Goal: Task Accomplishment & Management: Use online tool/utility

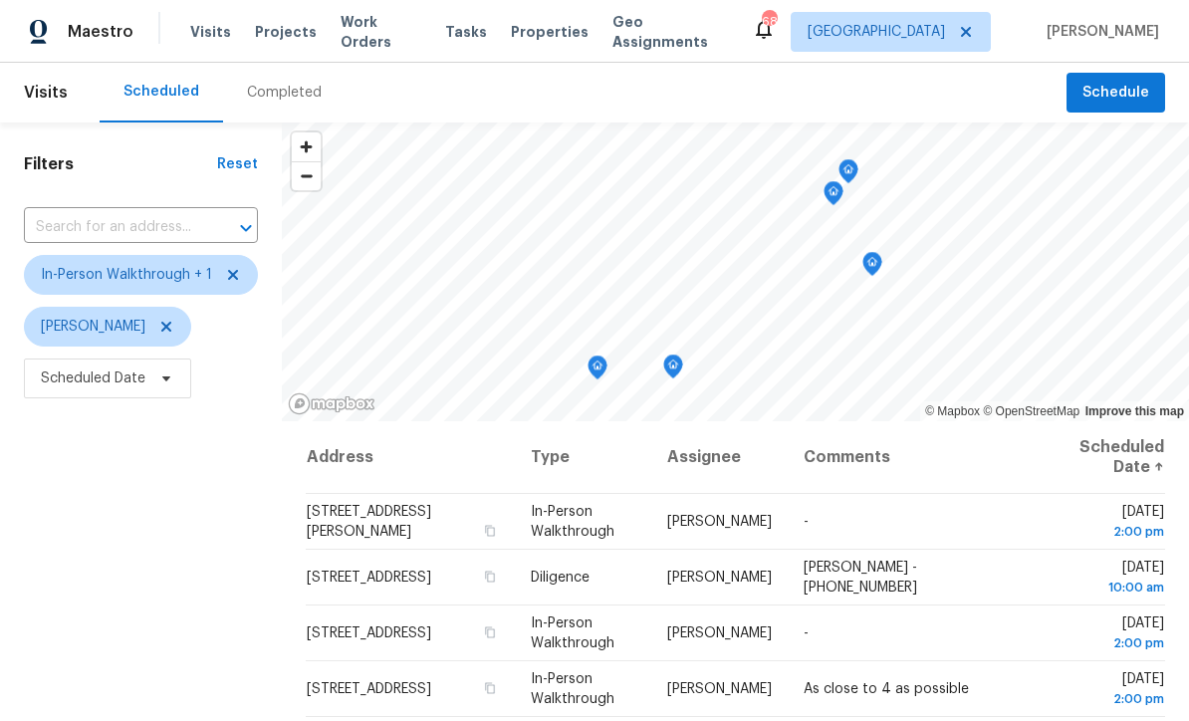
scroll to position [64, 0]
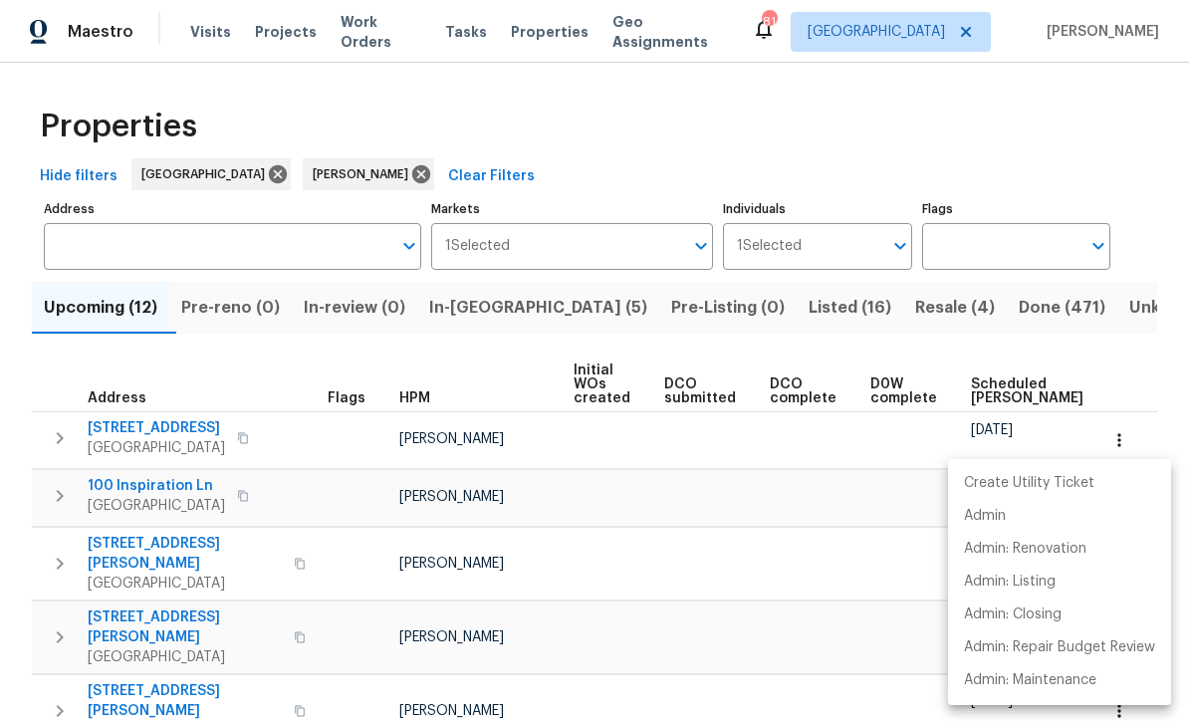
scroll to position [0, 140]
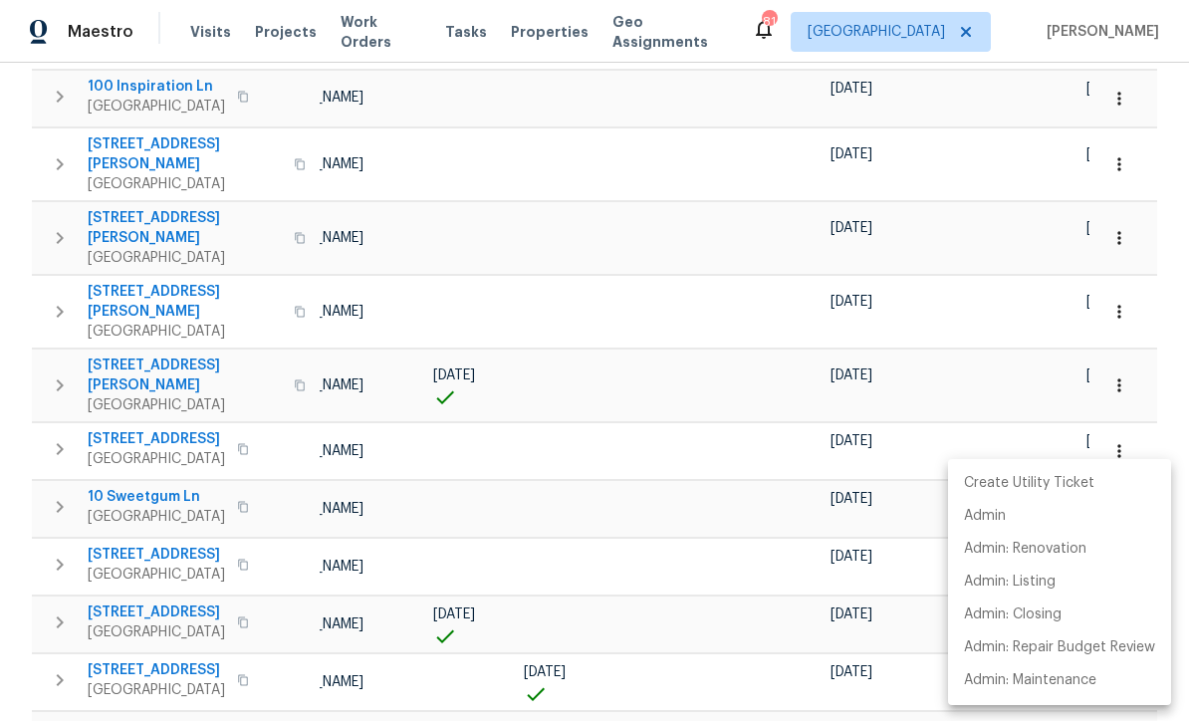
click at [176, 375] on div at bounding box center [594, 360] width 1189 height 721
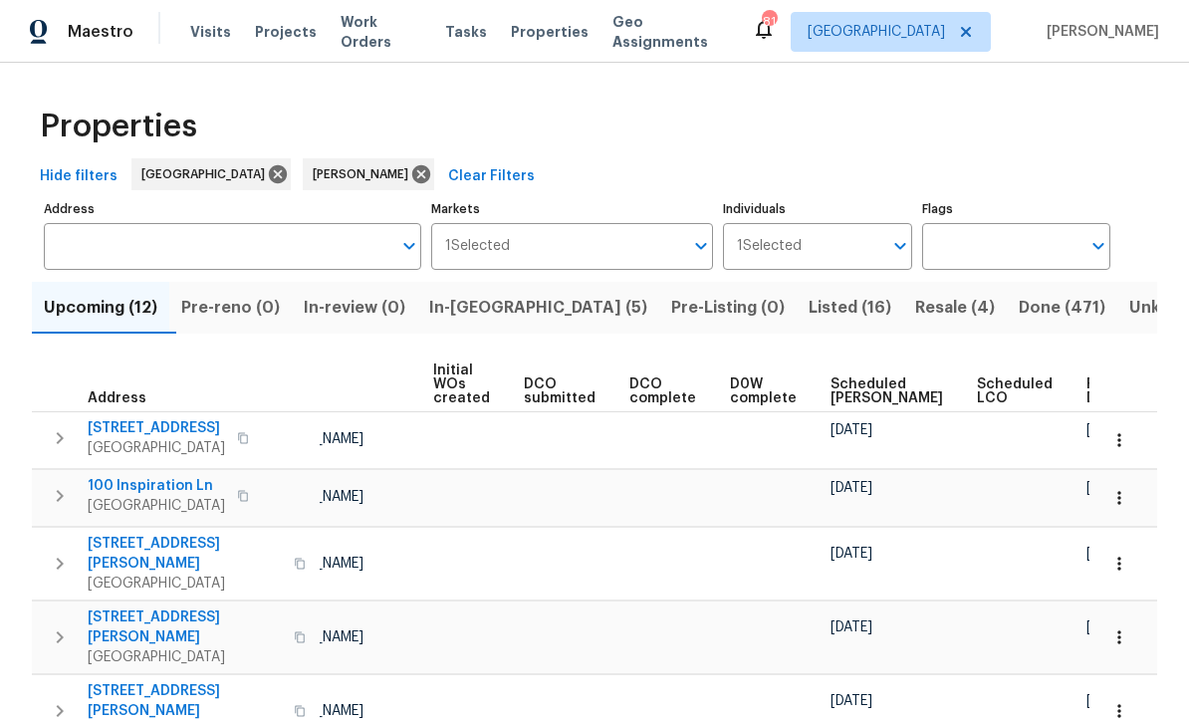
scroll to position [0, 0]
click at [493, 293] on button "In-reno (5)" at bounding box center [538, 308] width 242 height 52
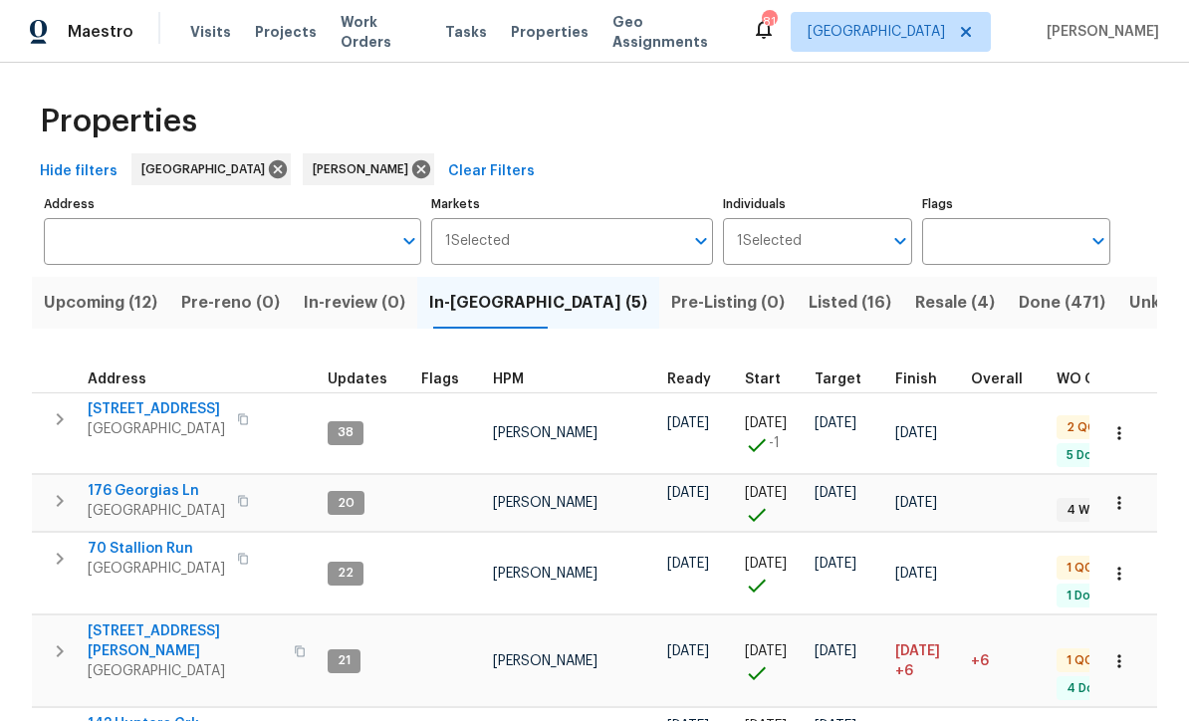
scroll to position [4, 0]
click at [126, 715] on span "143 Hunters Crk" at bounding box center [156, 725] width 137 height 20
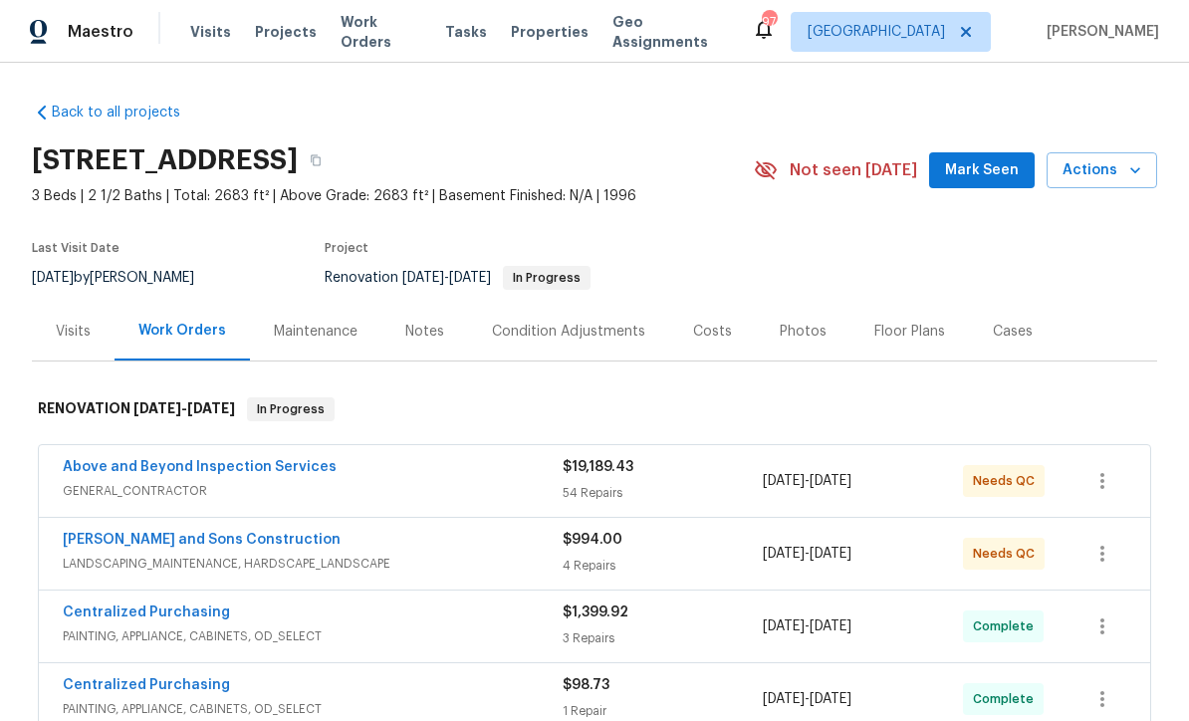
click at [140, 536] on link "[PERSON_NAME] and Sons Construction" at bounding box center [202, 540] width 278 height 14
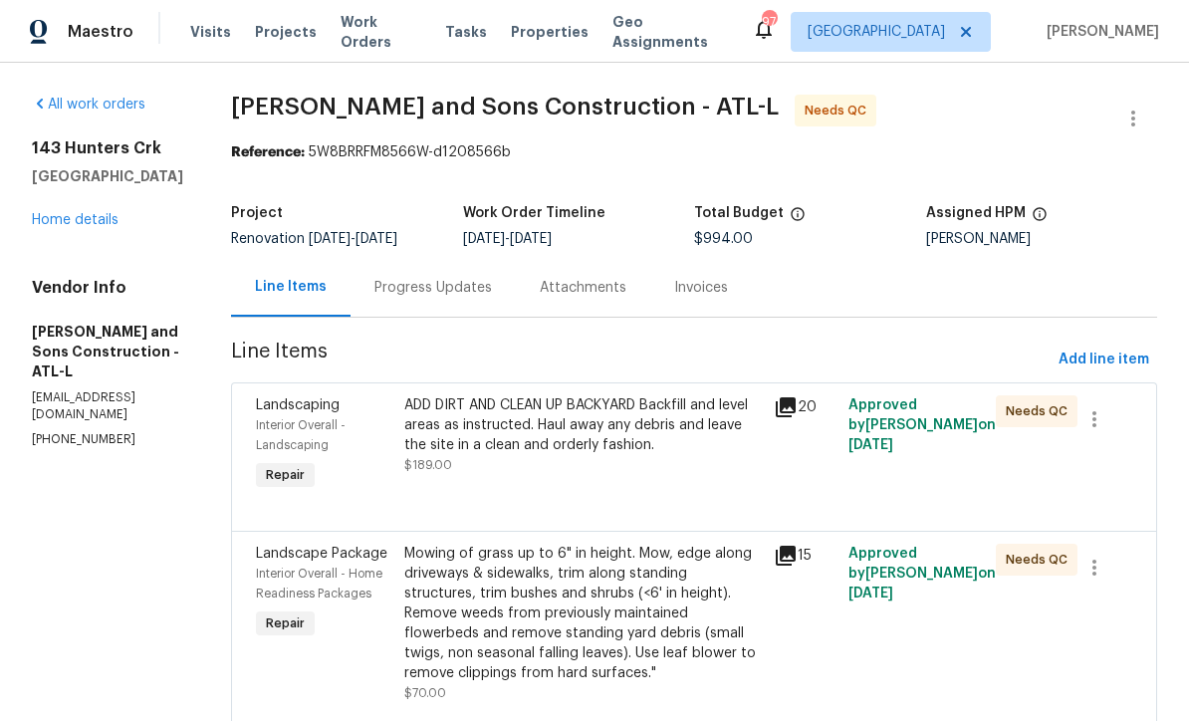
click at [534, 405] on div "ADD DIRT AND CLEAN UP BACKYARD Backfill and level areas as instructed. Haul awa…" at bounding box center [583, 425] width 359 height 60
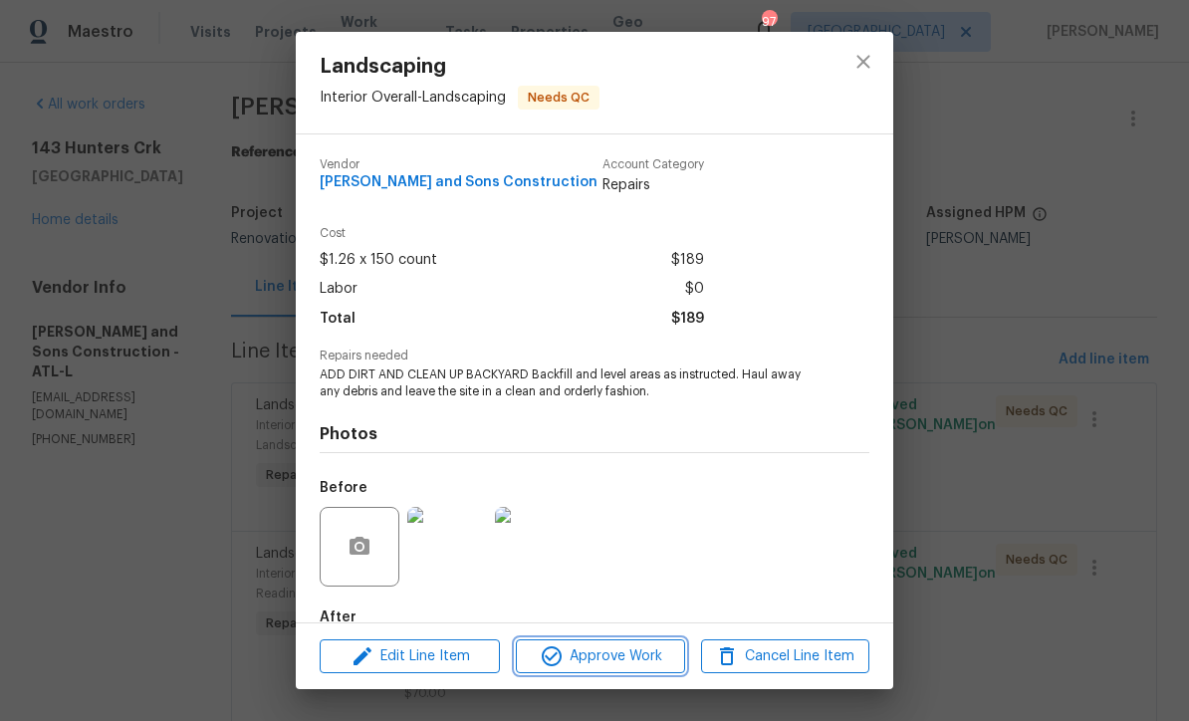
click at [578, 652] on span "Approve Work" at bounding box center [600, 657] width 156 height 25
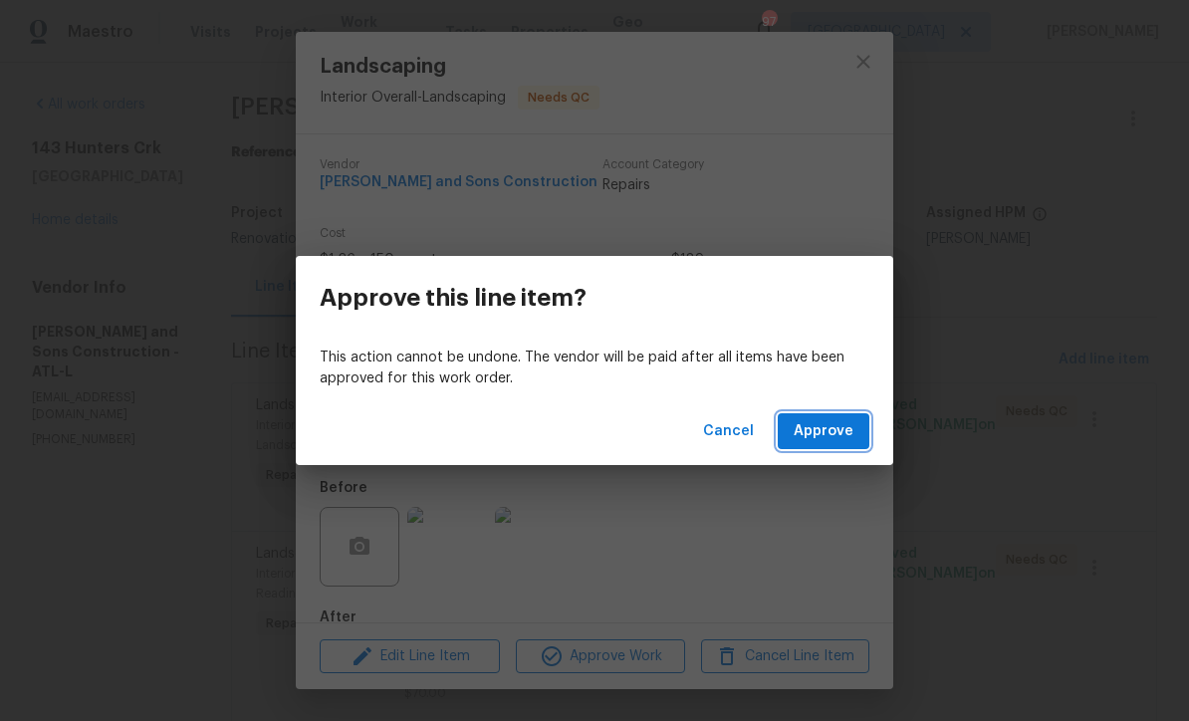
click at [805, 418] on button "Approve" at bounding box center [824, 431] width 92 height 37
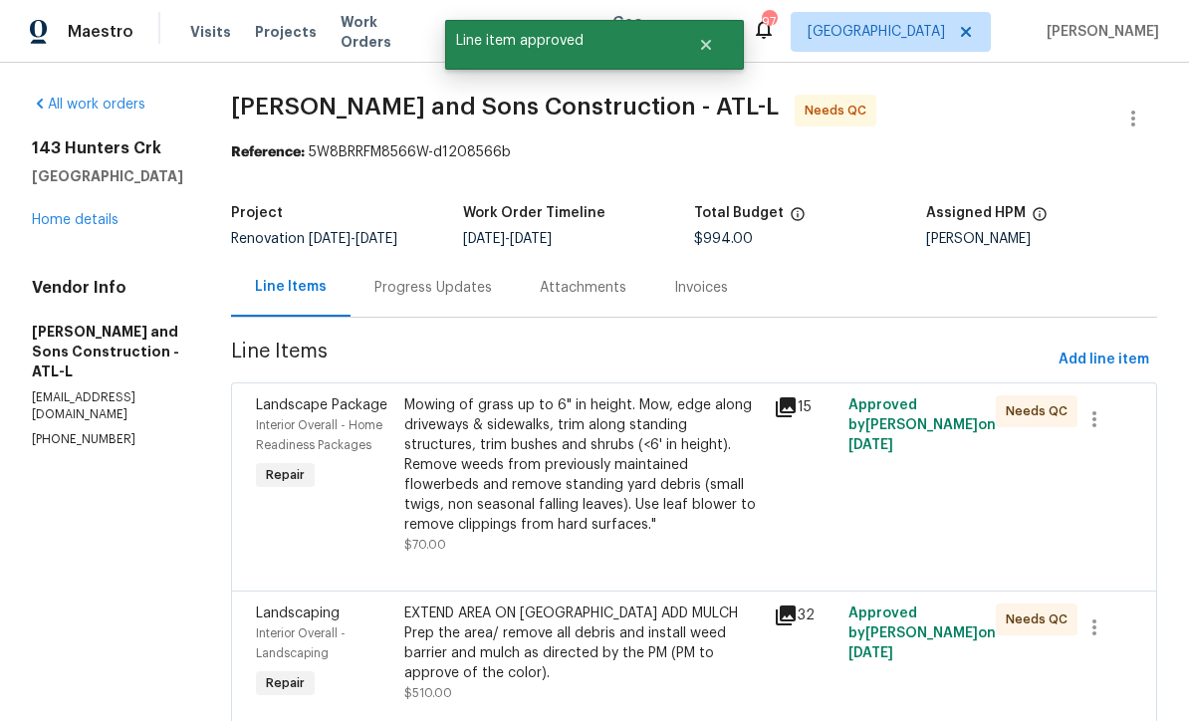
click at [464, 449] on div "Mowing of grass up to 6" in height. Mow, edge along driveways & sidewalks, trim…" at bounding box center [583, 464] width 359 height 139
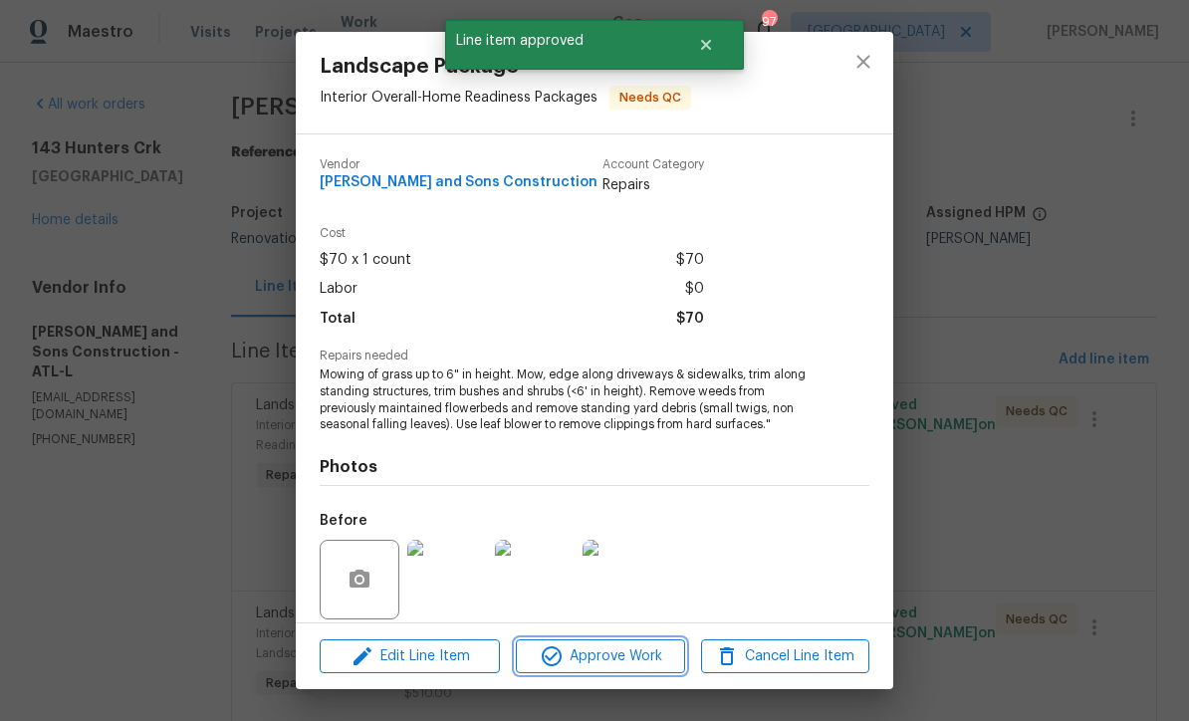
click at [610, 659] on span "Approve Work" at bounding box center [600, 657] width 156 height 25
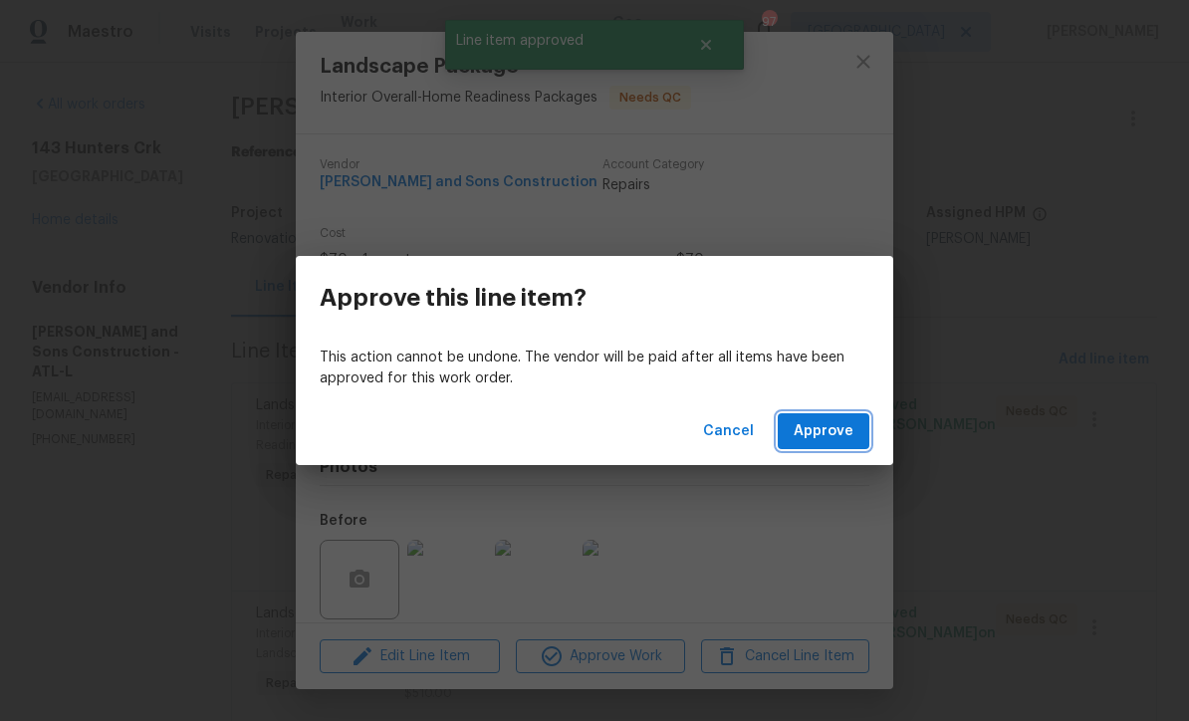
click at [832, 431] on span "Approve" at bounding box center [824, 431] width 60 height 25
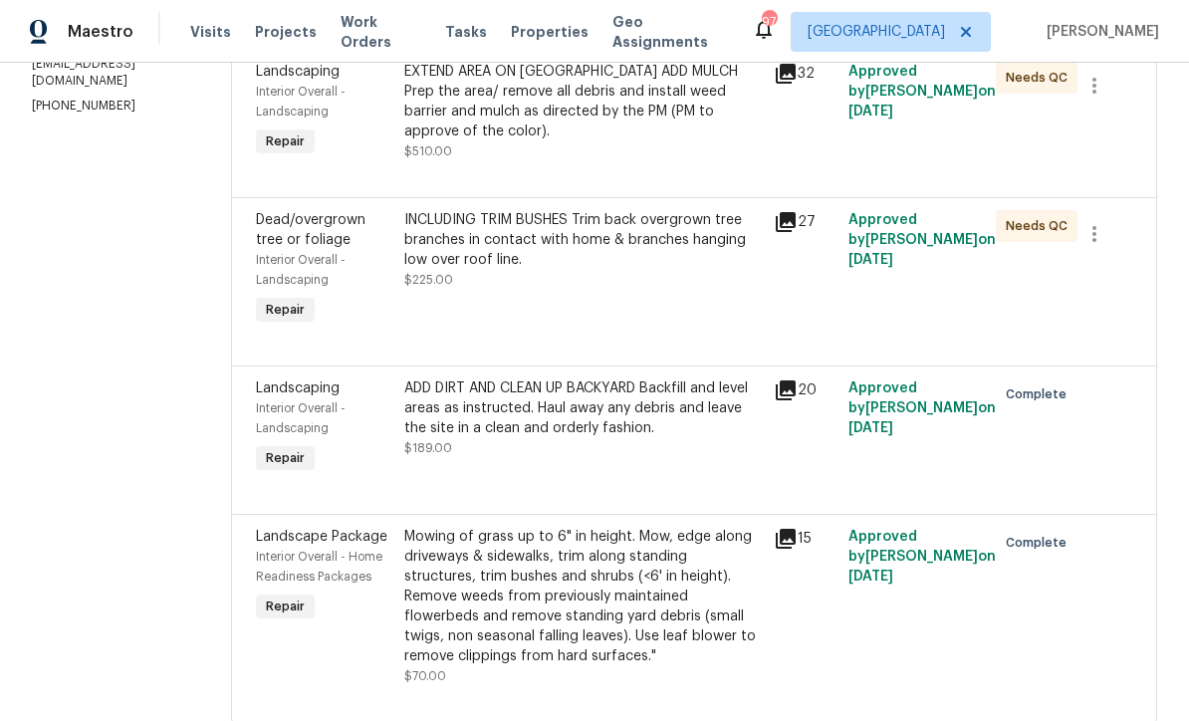
scroll to position [333, 0]
click at [474, 417] on div "ADD DIRT AND CLEAN UP BACKYARD Backfill and level areas as instructed. Haul awa…" at bounding box center [583, 410] width 359 height 60
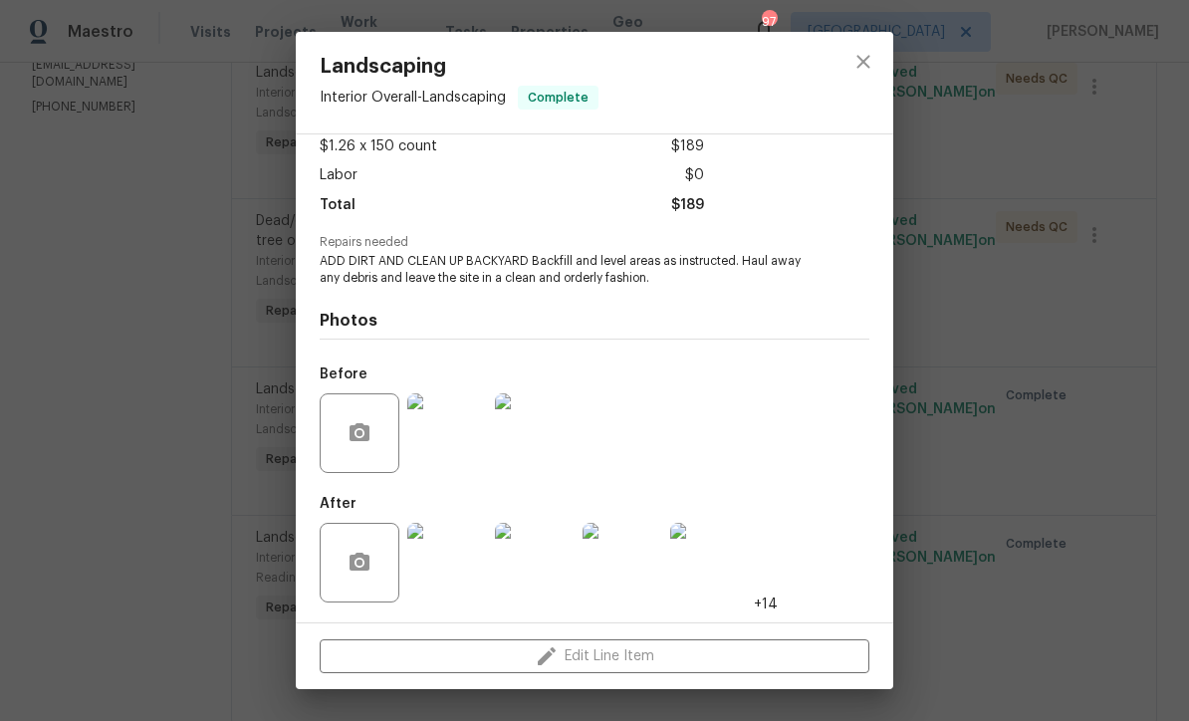
scroll to position [118, 0]
click at [868, 54] on icon "close" at bounding box center [864, 62] width 24 height 24
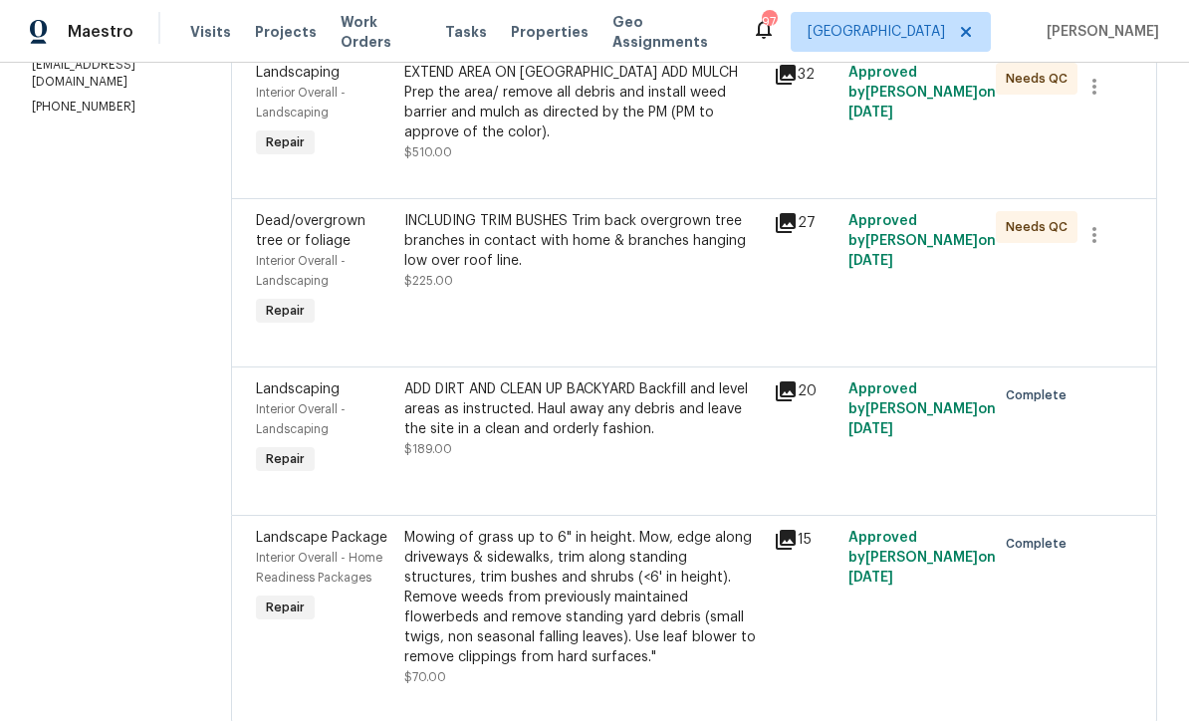
click at [443, 257] on div "INCLUDING TRIM BUSHES Trim back overgrown tree branches in contact with home & …" at bounding box center [583, 241] width 359 height 60
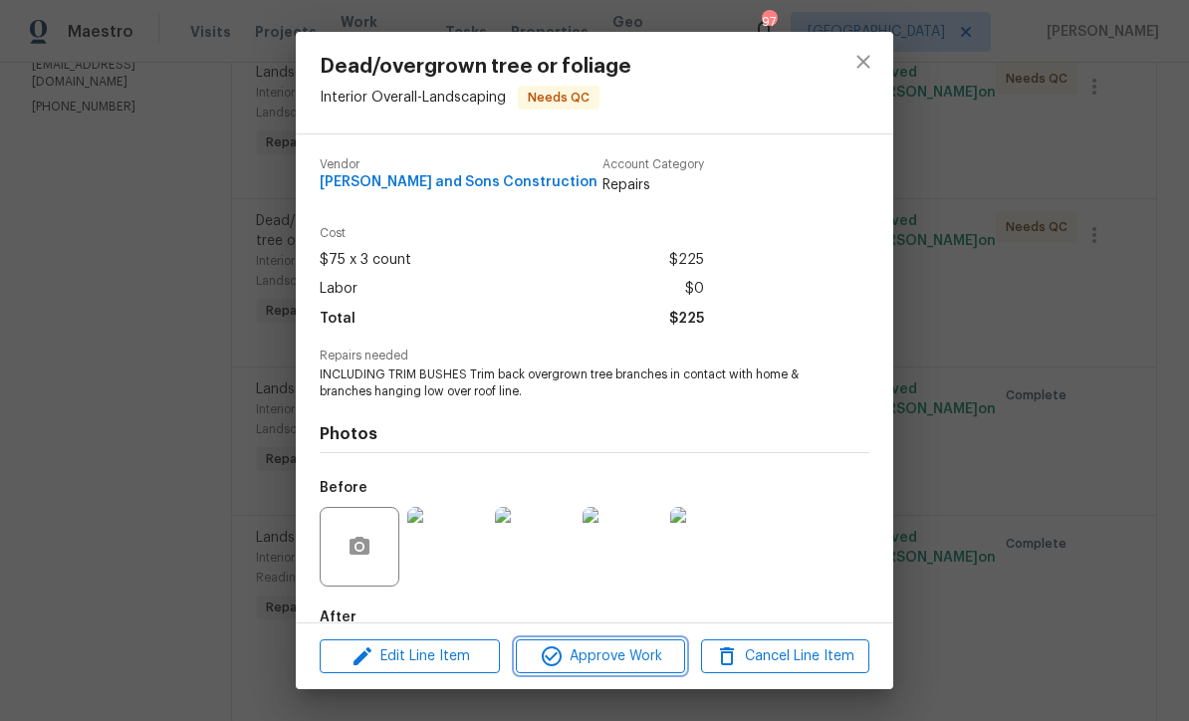
click at [593, 655] on span "Approve Work" at bounding box center [600, 657] width 156 height 25
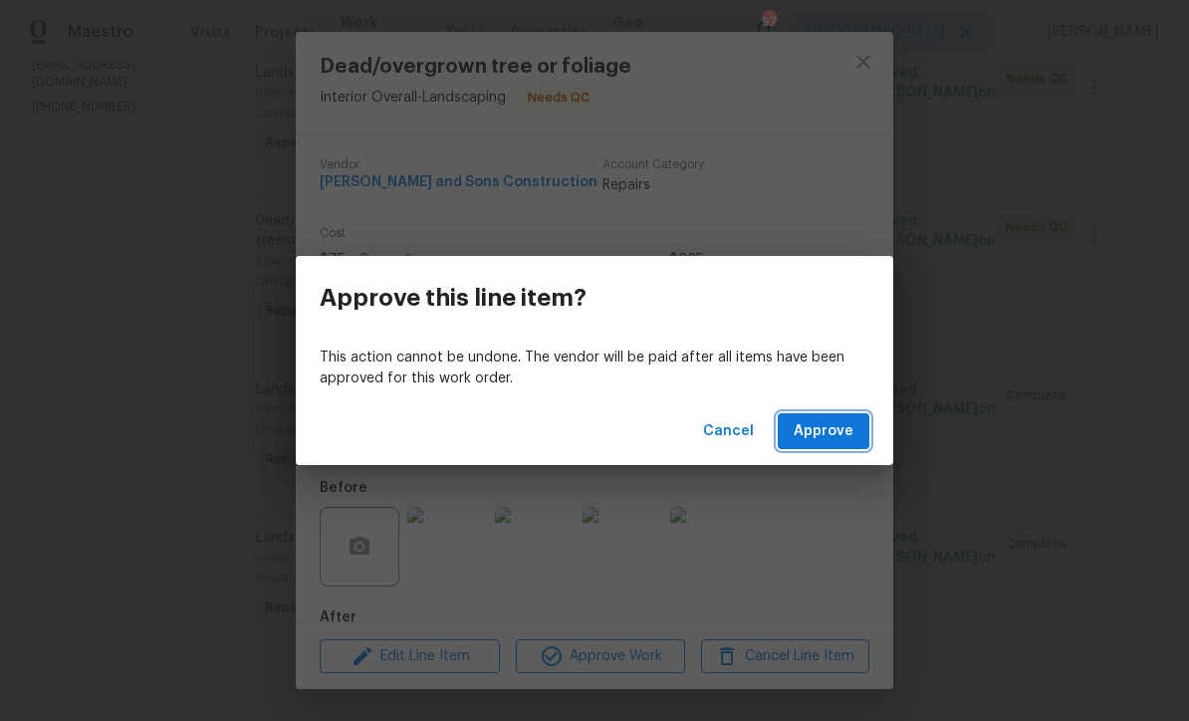
click at [832, 446] on button "Approve" at bounding box center [824, 431] width 92 height 37
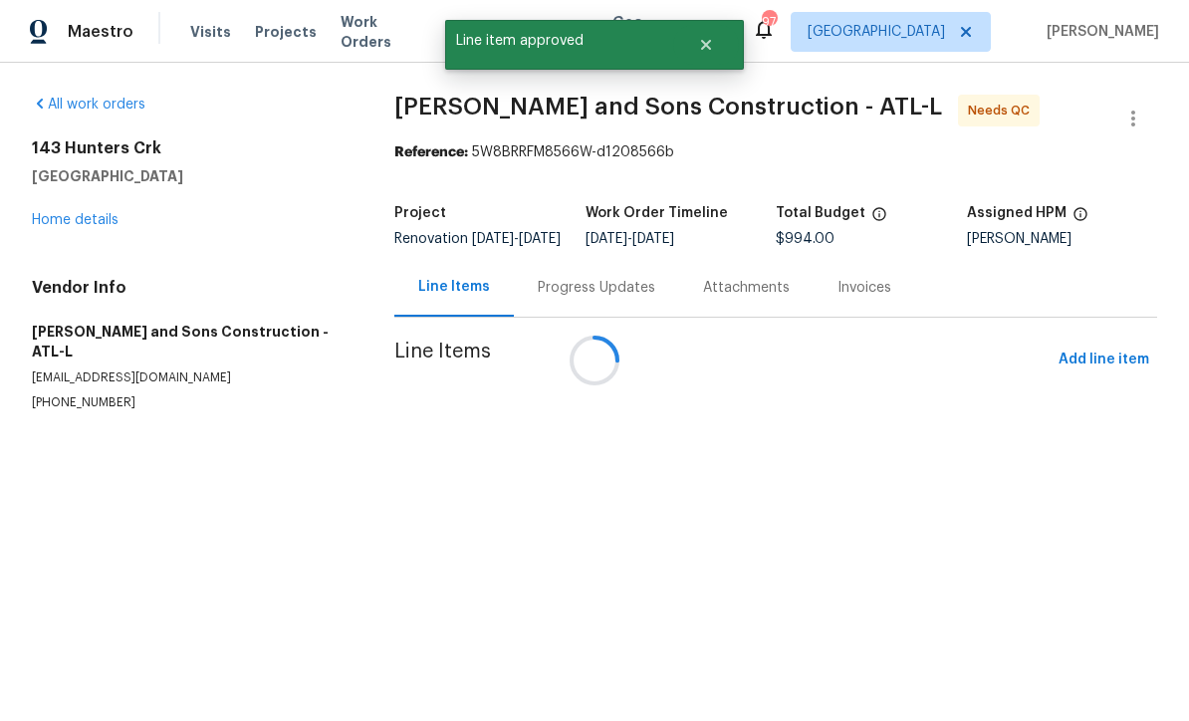
scroll to position [0, 0]
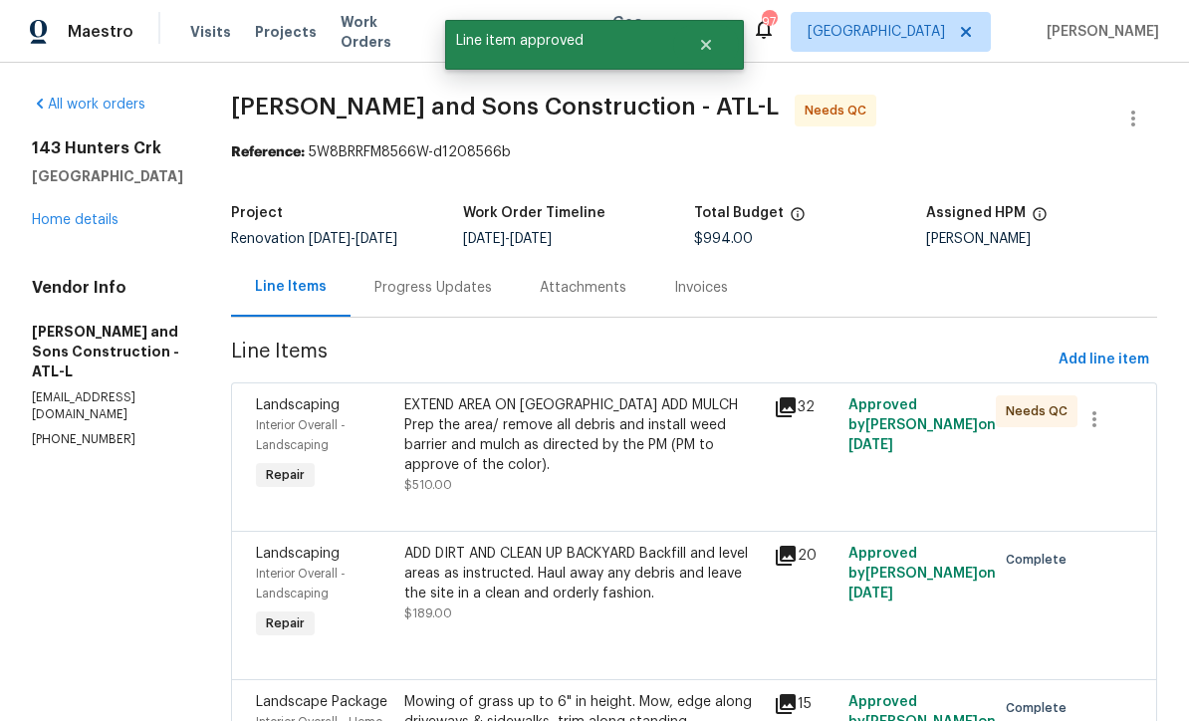
click at [499, 425] on div "EXTEND AREA ON [GEOGRAPHIC_DATA] ADD MULCH Prep the area/ remove all debris and…" at bounding box center [583, 435] width 359 height 80
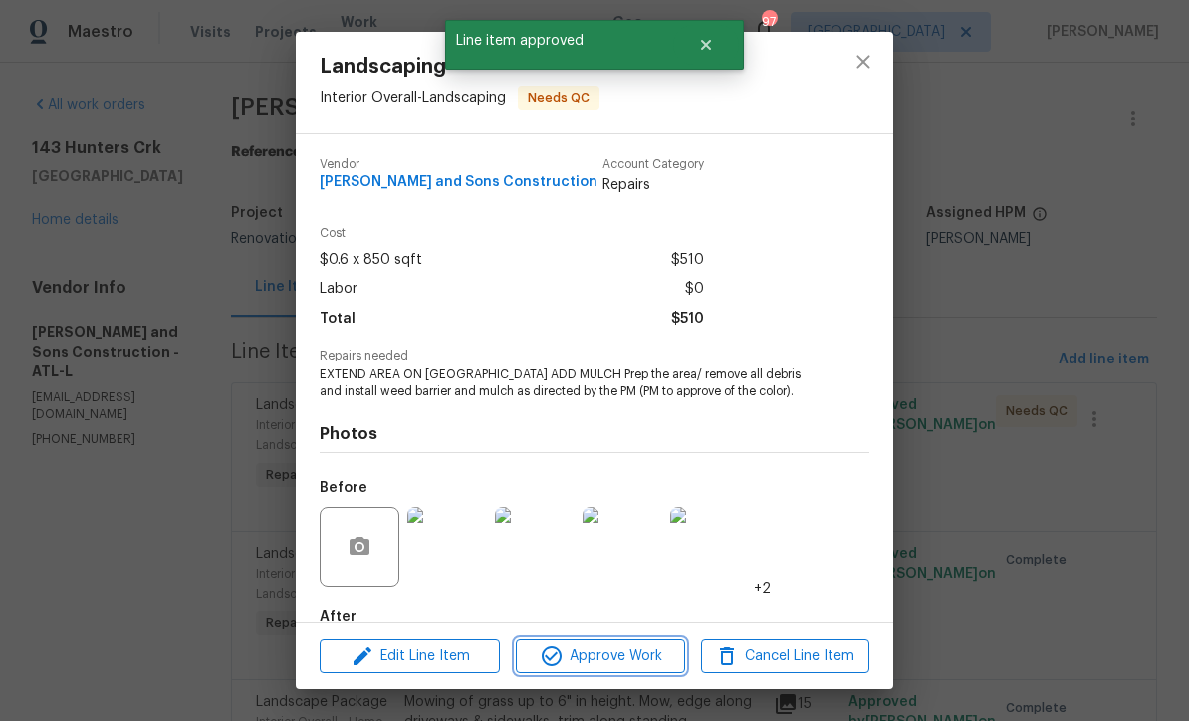
click at [581, 652] on span "Approve Work" at bounding box center [600, 657] width 156 height 25
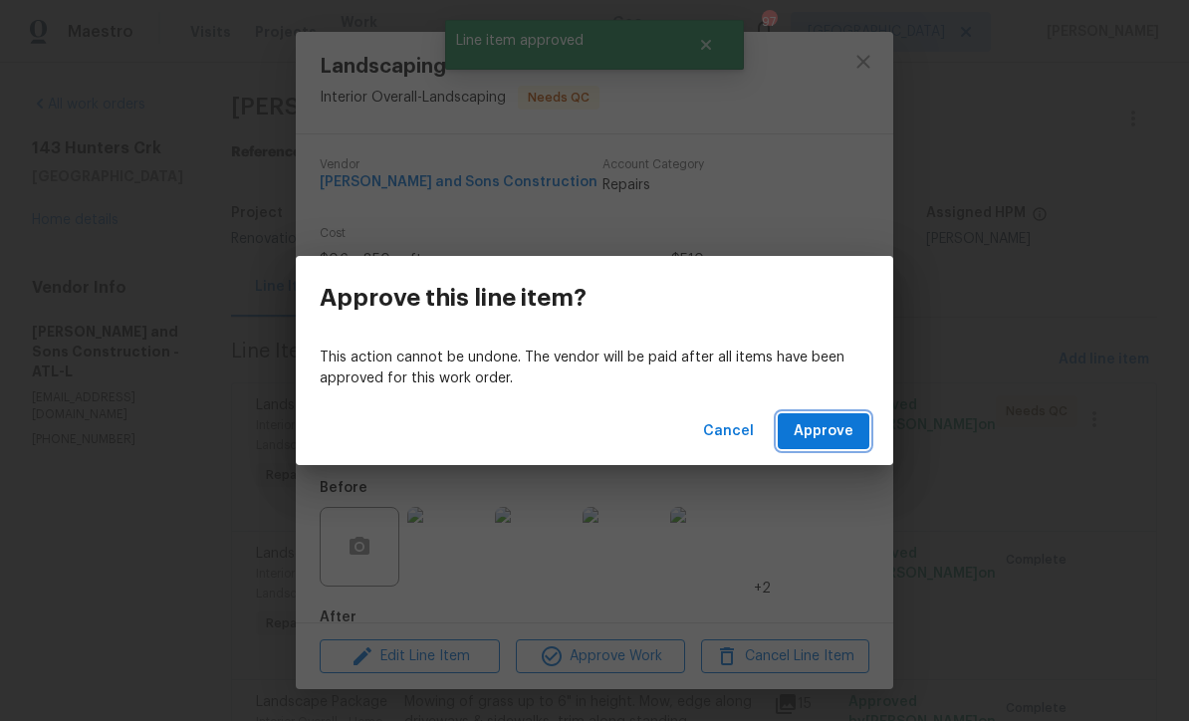
click at [826, 433] on span "Approve" at bounding box center [824, 431] width 60 height 25
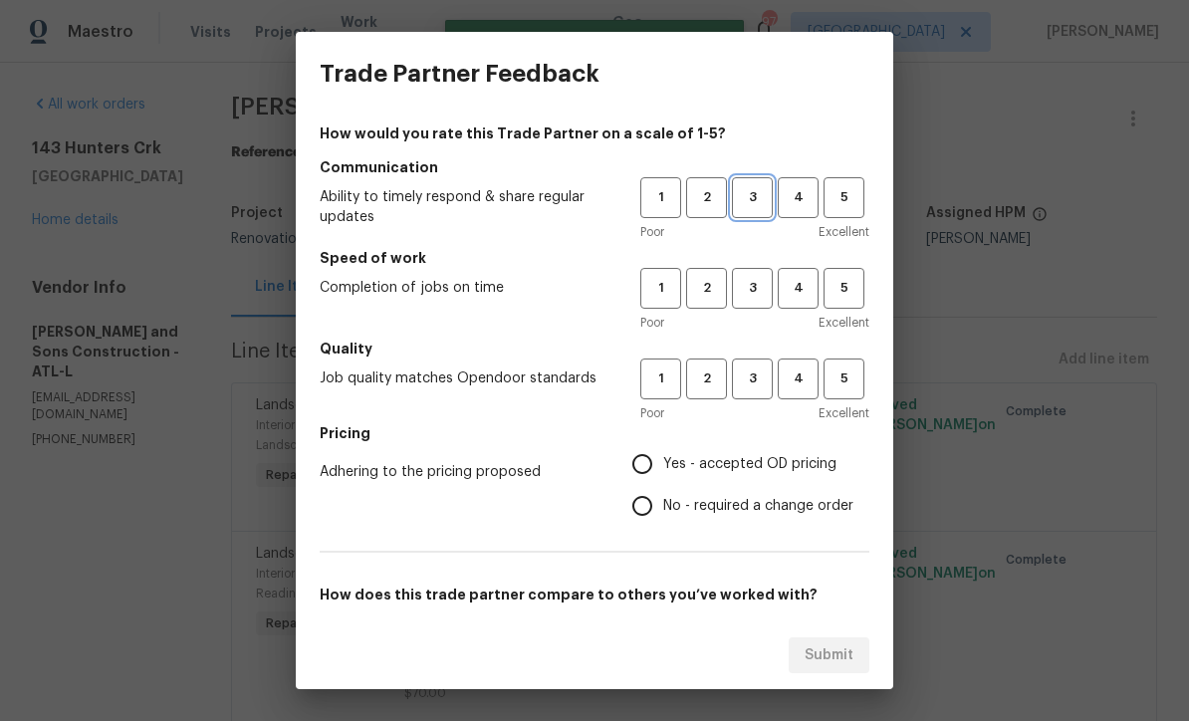
click at [752, 184] on button "3" at bounding box center [752, 197] width 41 height 41
click at [757, 283] on span "3" at bounding box center [752, 288] width 37 height 23
click at [750, 360] on button "3" at bounding box center [752, 379] width 41 height 41
click at [654, 458] on input "Yes - accepted OD pricing" at bounding box center [643, 464] width 42 height 42
radio input "true"
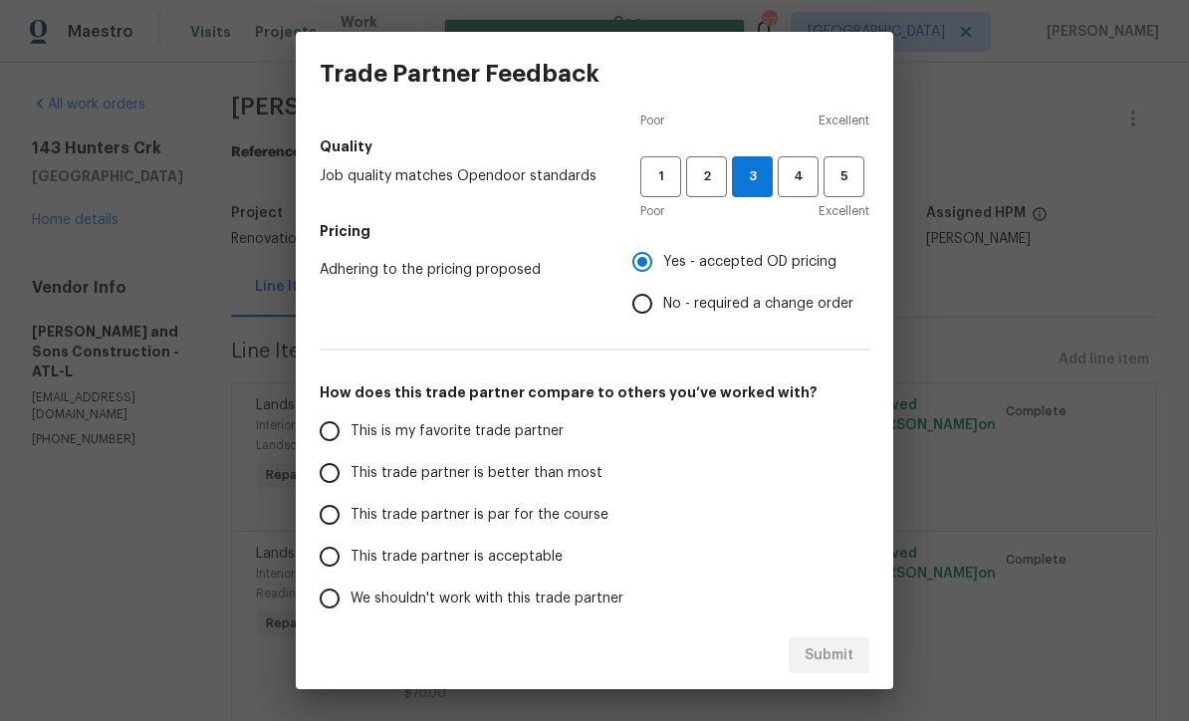
scroll to position [199, 0]
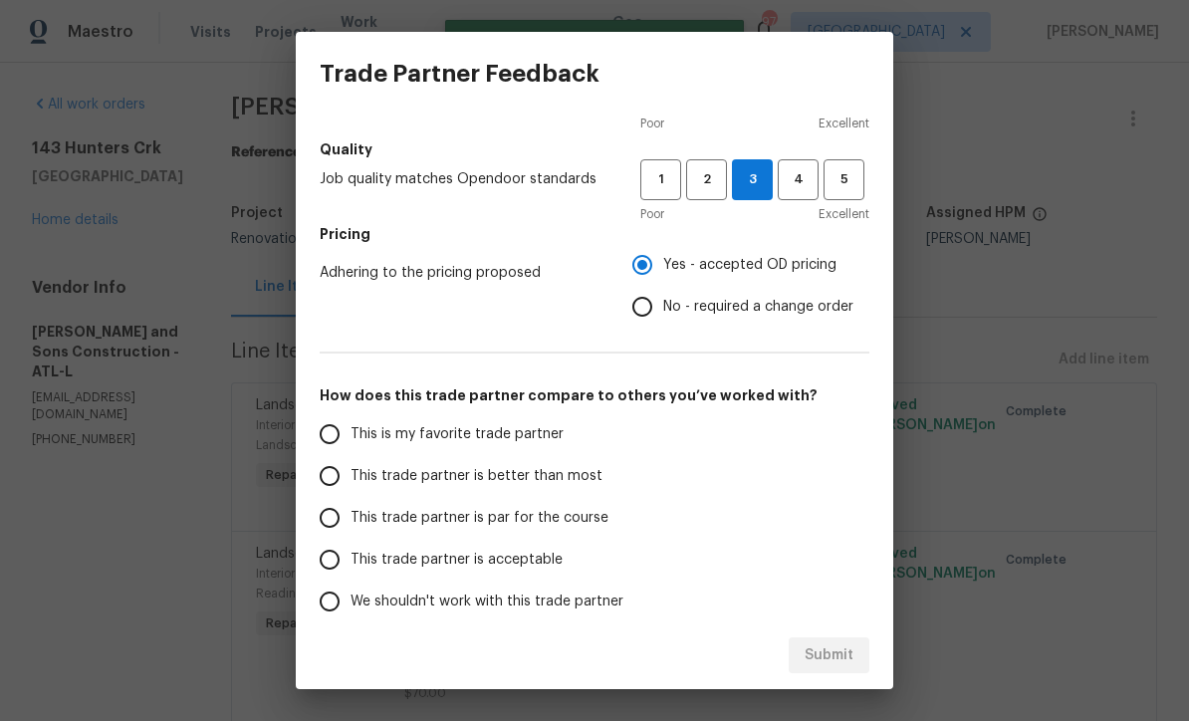
click at [323, 519] on input "This trade partner is par for the course" at bounding box center [330, 518] width 42 height 42
click at [835, 661] on span "Submit" at bounding box center [829, 656] width 49 height 25
radio input "true"
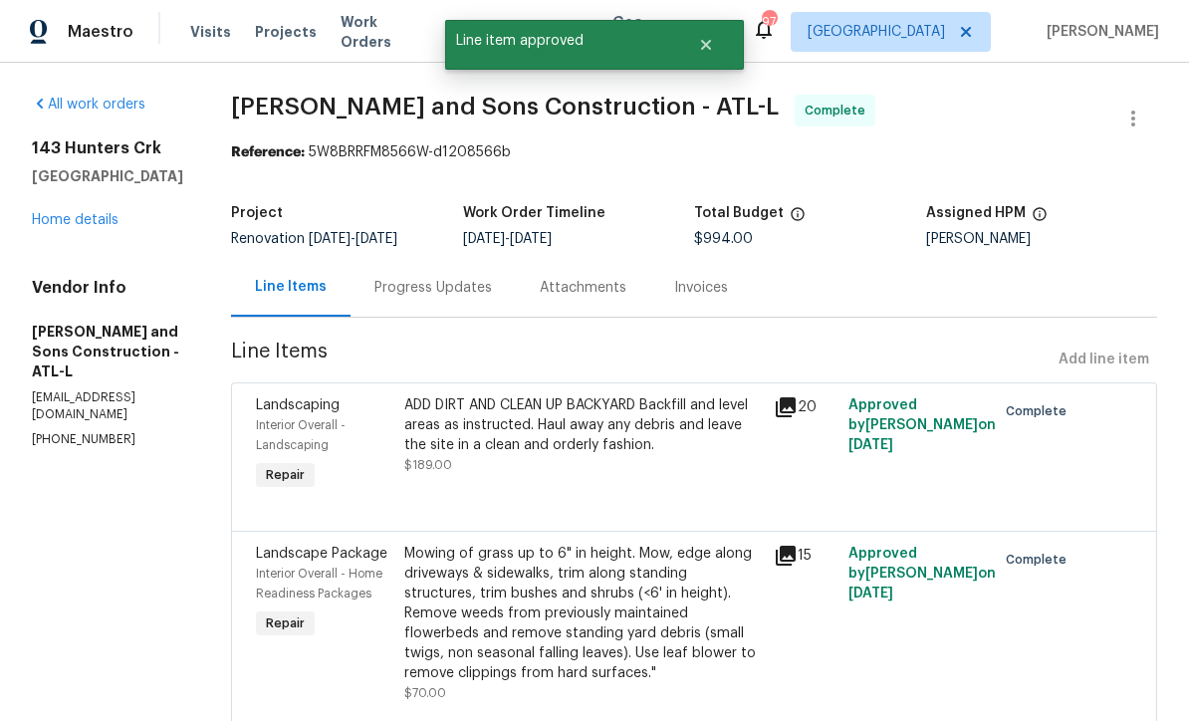
radio input "false"
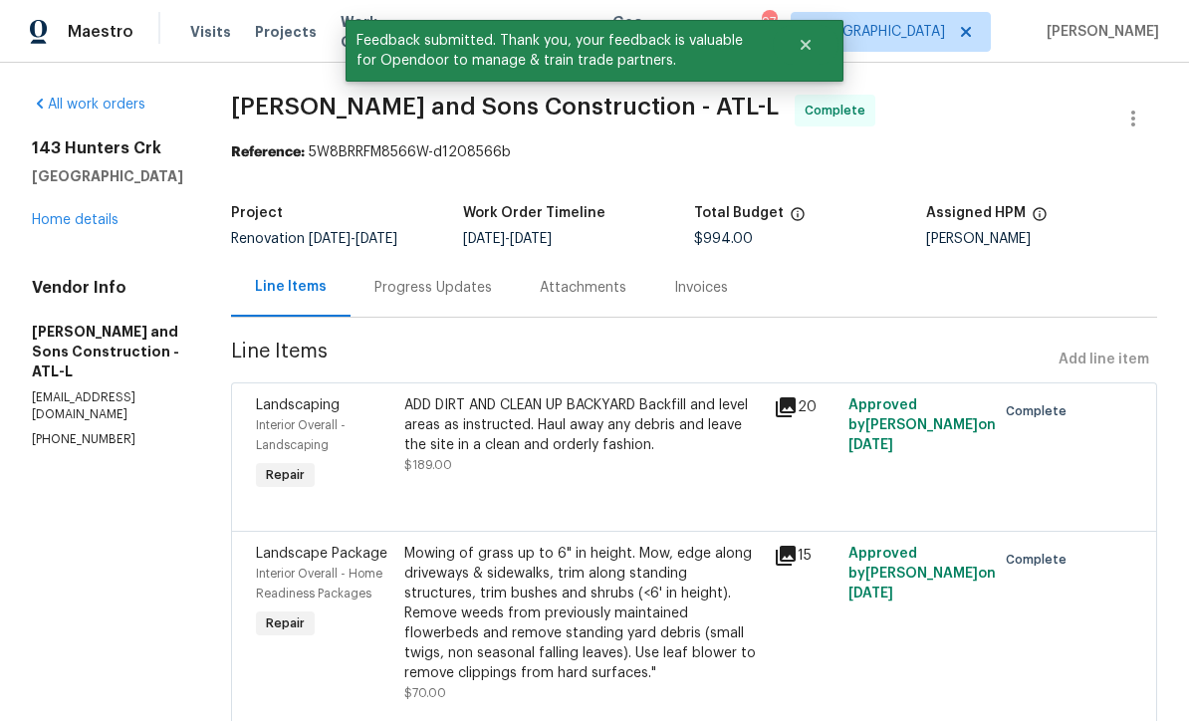
click at [61, 227] on link "Home details" at bounding box center [75, 220] width 87 height 14
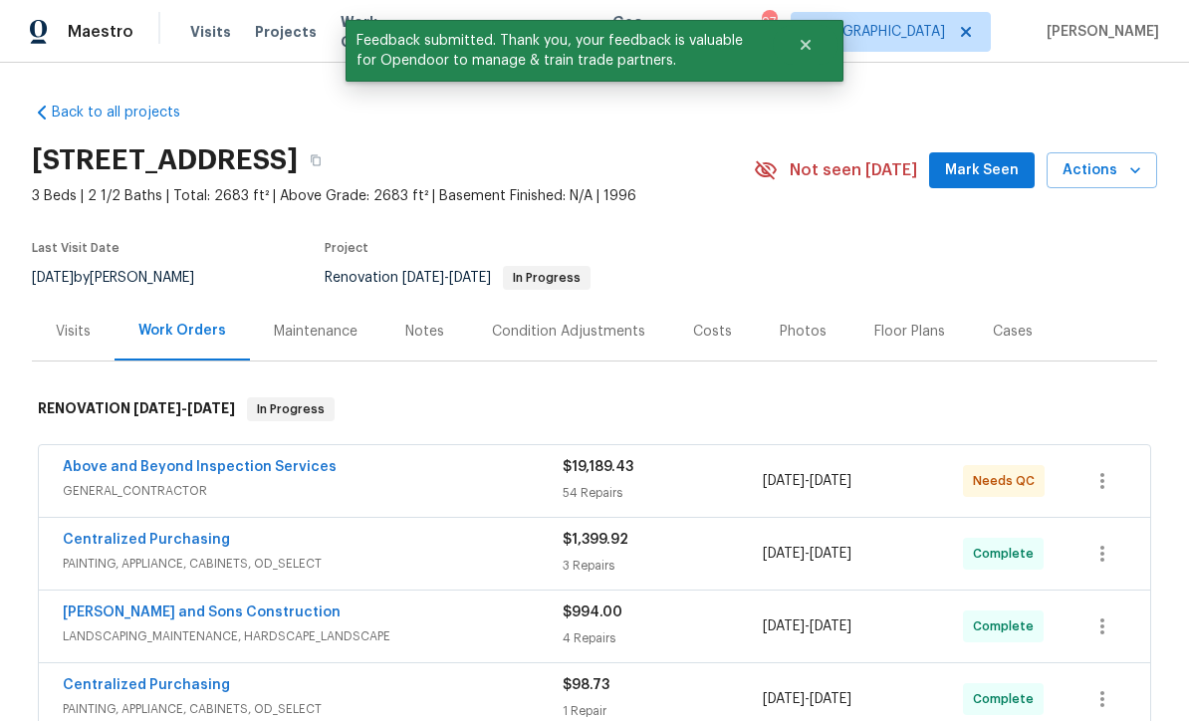
click at [141, 463] on link "Above and Beyond Inspection Services" at bounding box center [200, 467] width 274 height 14
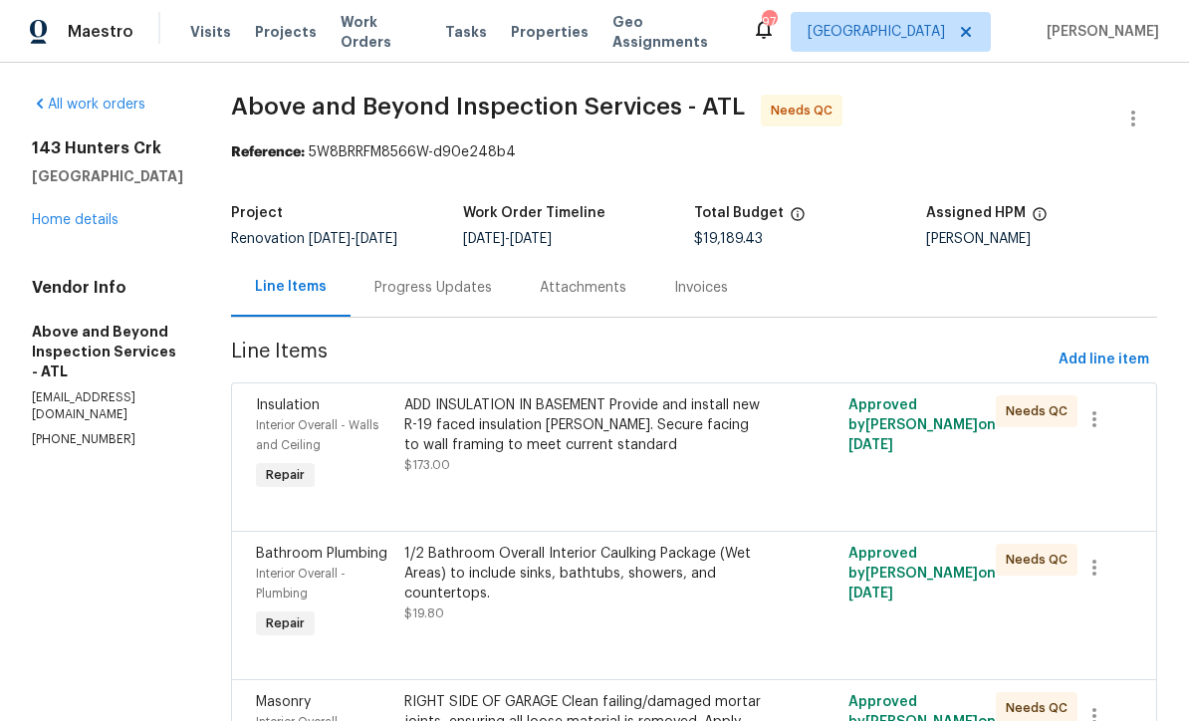
click at [492, 298] on div "Progress Updates" at bounding box center [434, 288] width 118 height 20
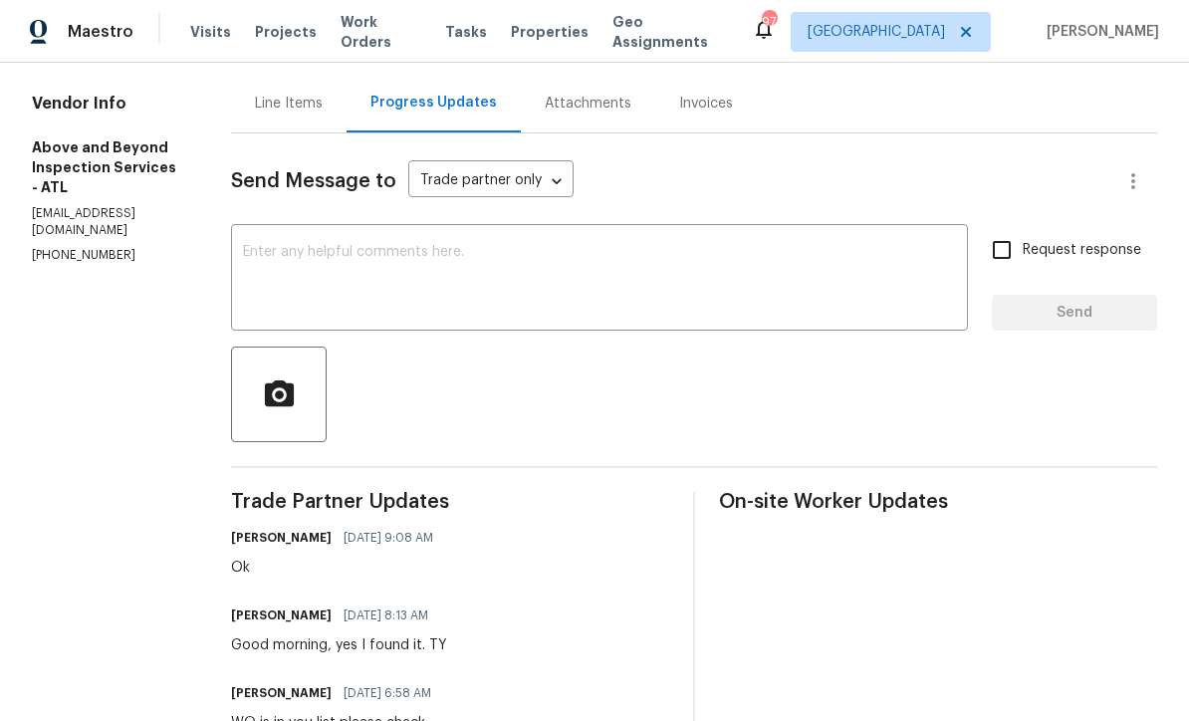
scroll to position [200, 0]
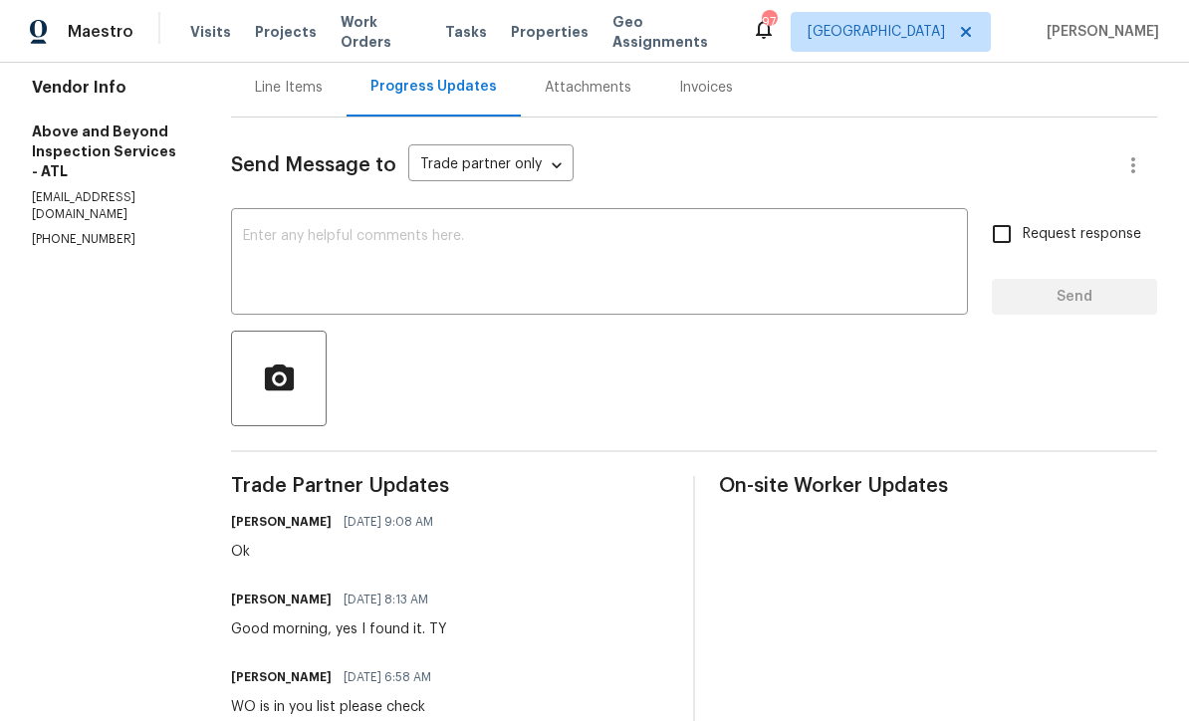
click at [334, 247] on textarea at bounding box center [599, 264] width 713 height 70
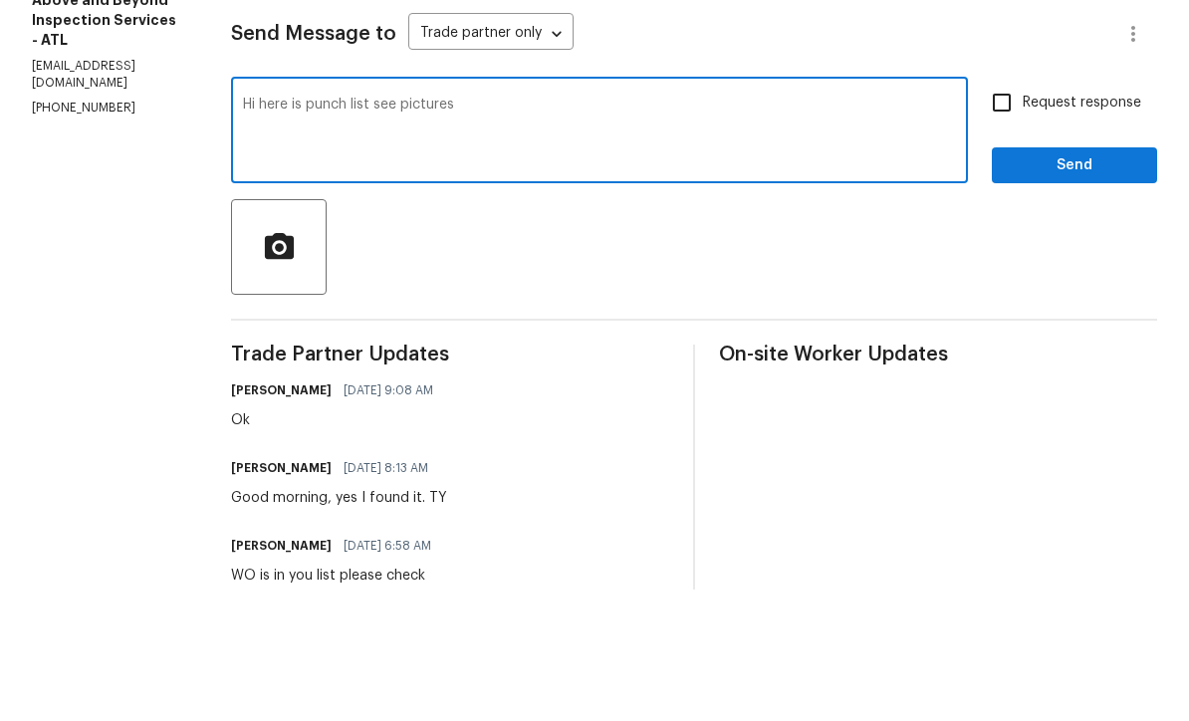
type textarea "Hi here is punch list see pictures"
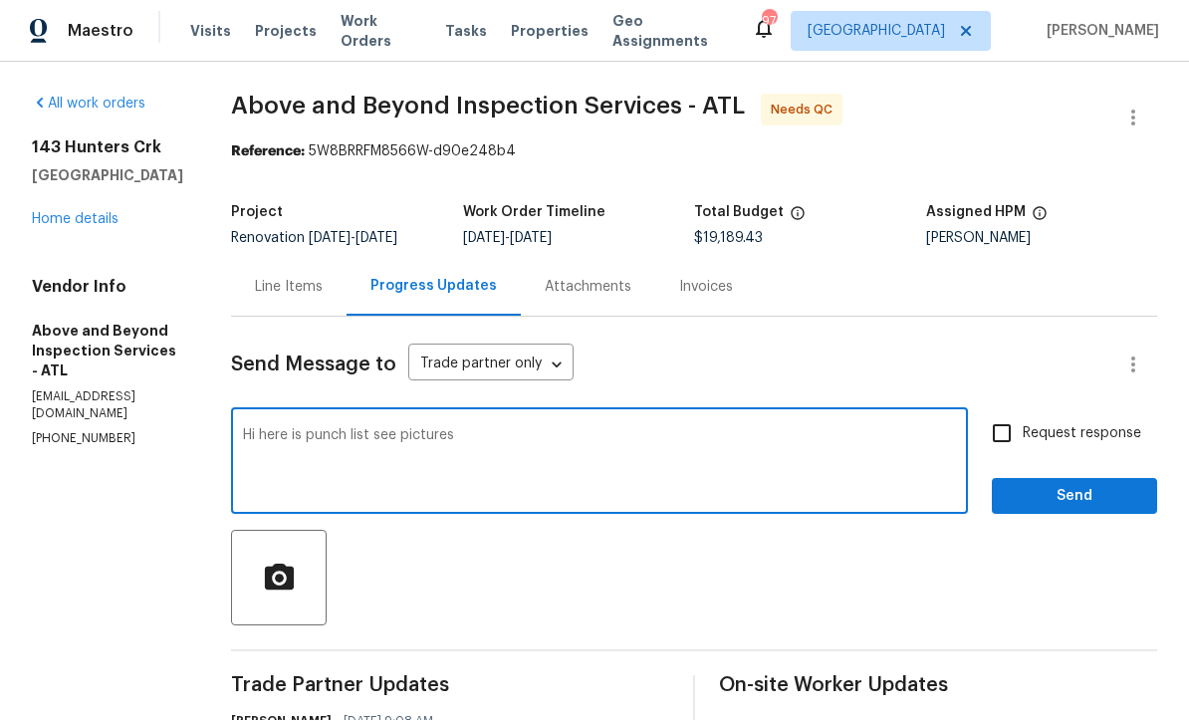
scroll to position [0, 0]
click at [323, 278] on div "Line Items" at bounding box center [289, 288] width 68 height 20
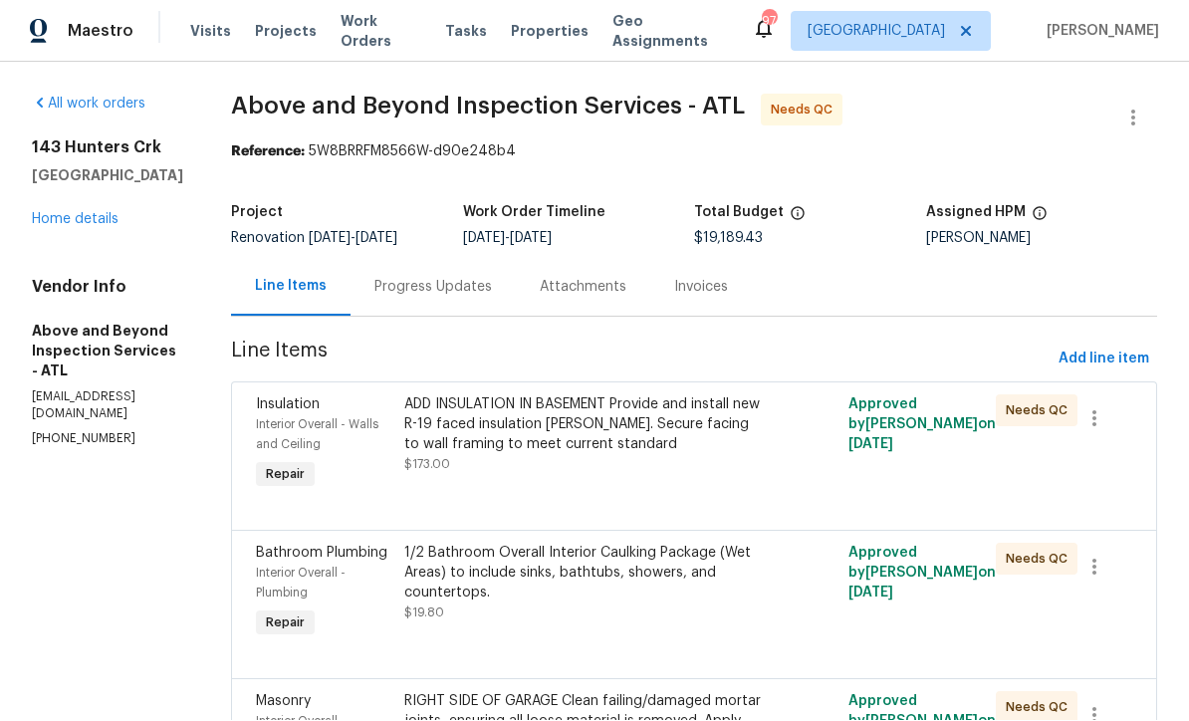
click at [492, 278] on div "Progress Updates" at bounding box center [434, 288] width 118 height 20
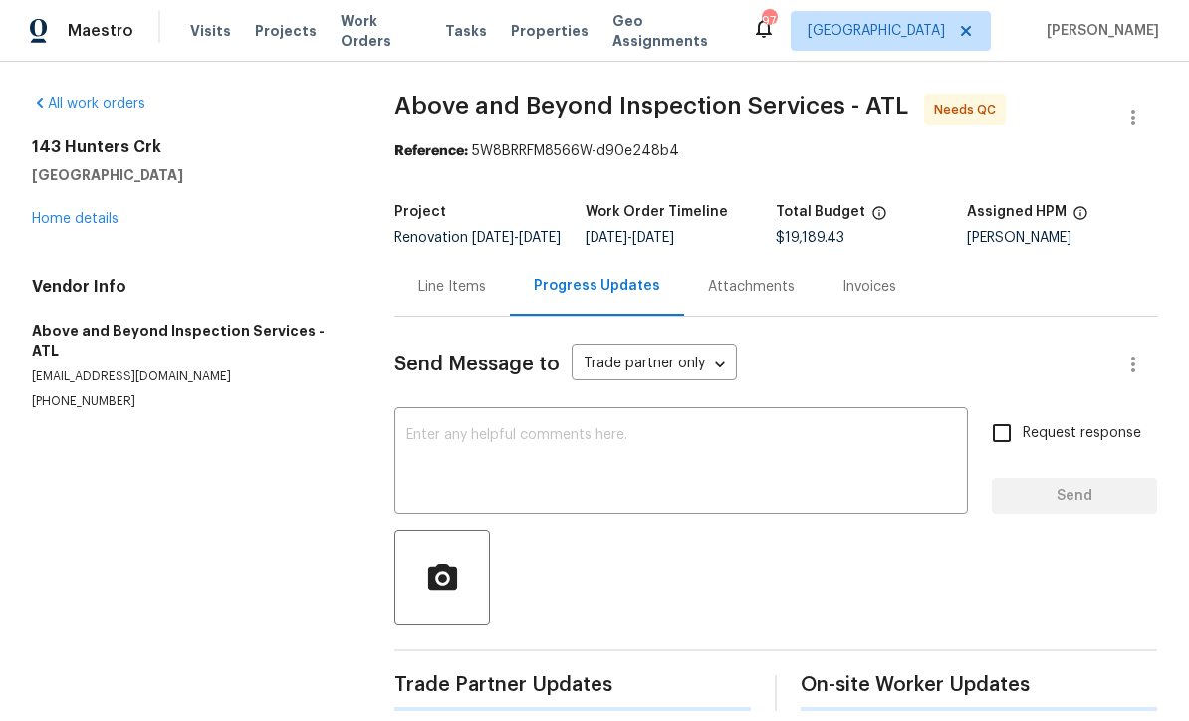
scroll to position [38, 0]
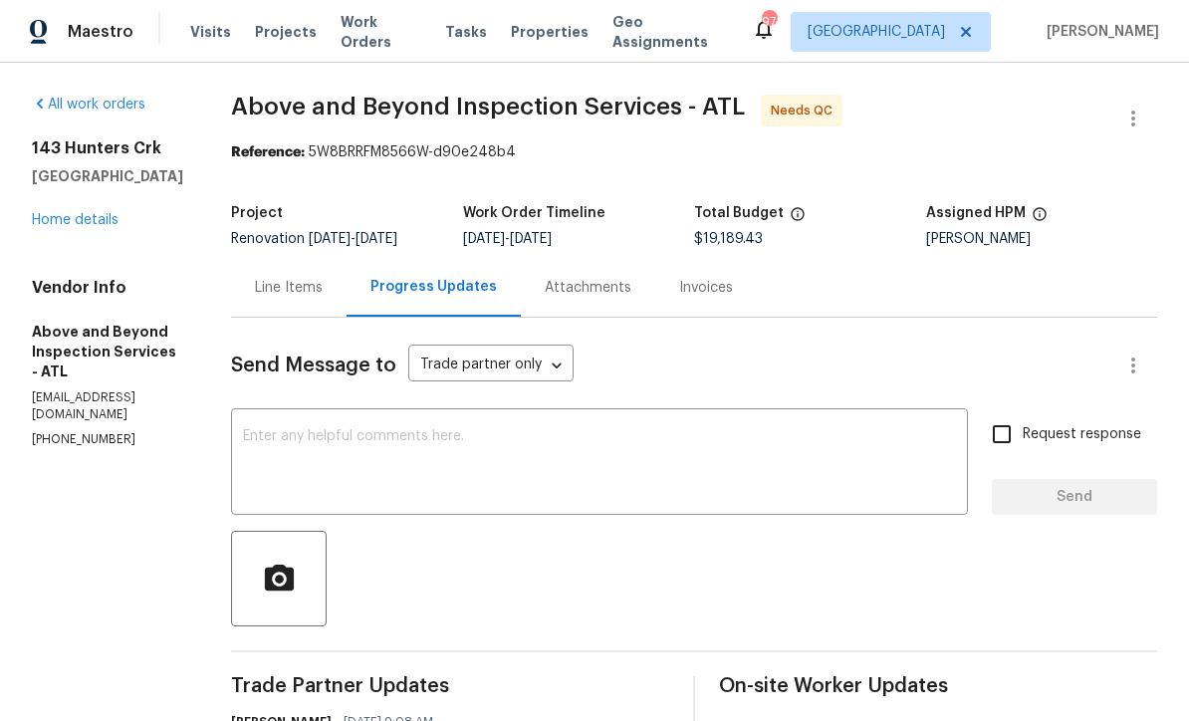
click at [326, 413] on div "x ​" at bounding box center [599, 464] width 737 height 102
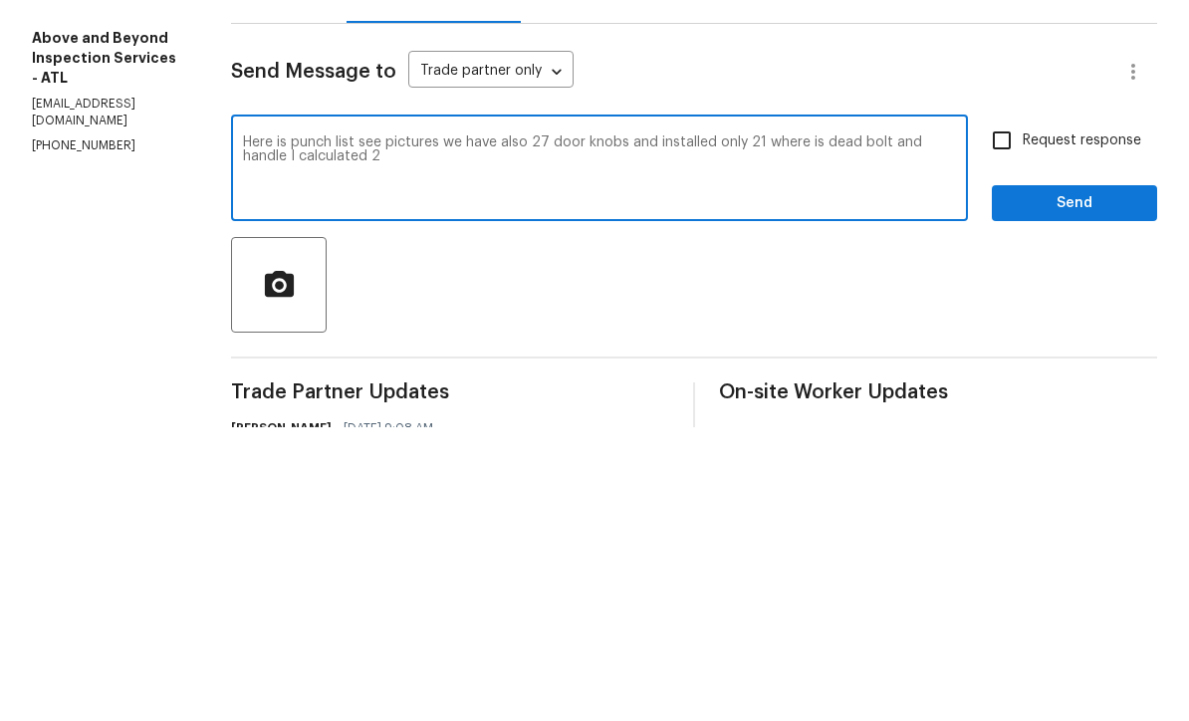
type textarea "Here is punch list see pictures we have also 27 door knobs and installed only 2…"
click at [293, 564] on icon "button" at bounding box center [278, 577] width 29 height 26
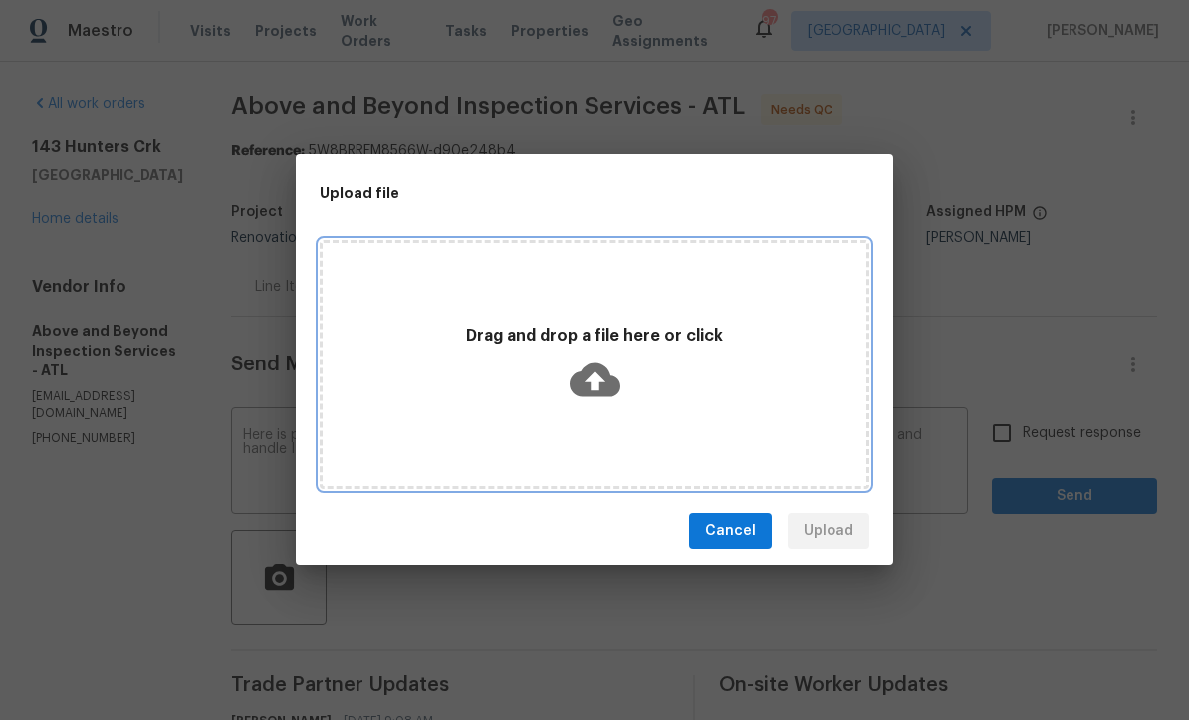
click at [590, 378] on icon at bounding box center [595, 381] width 51 height 51
